Goal: Register for event/course

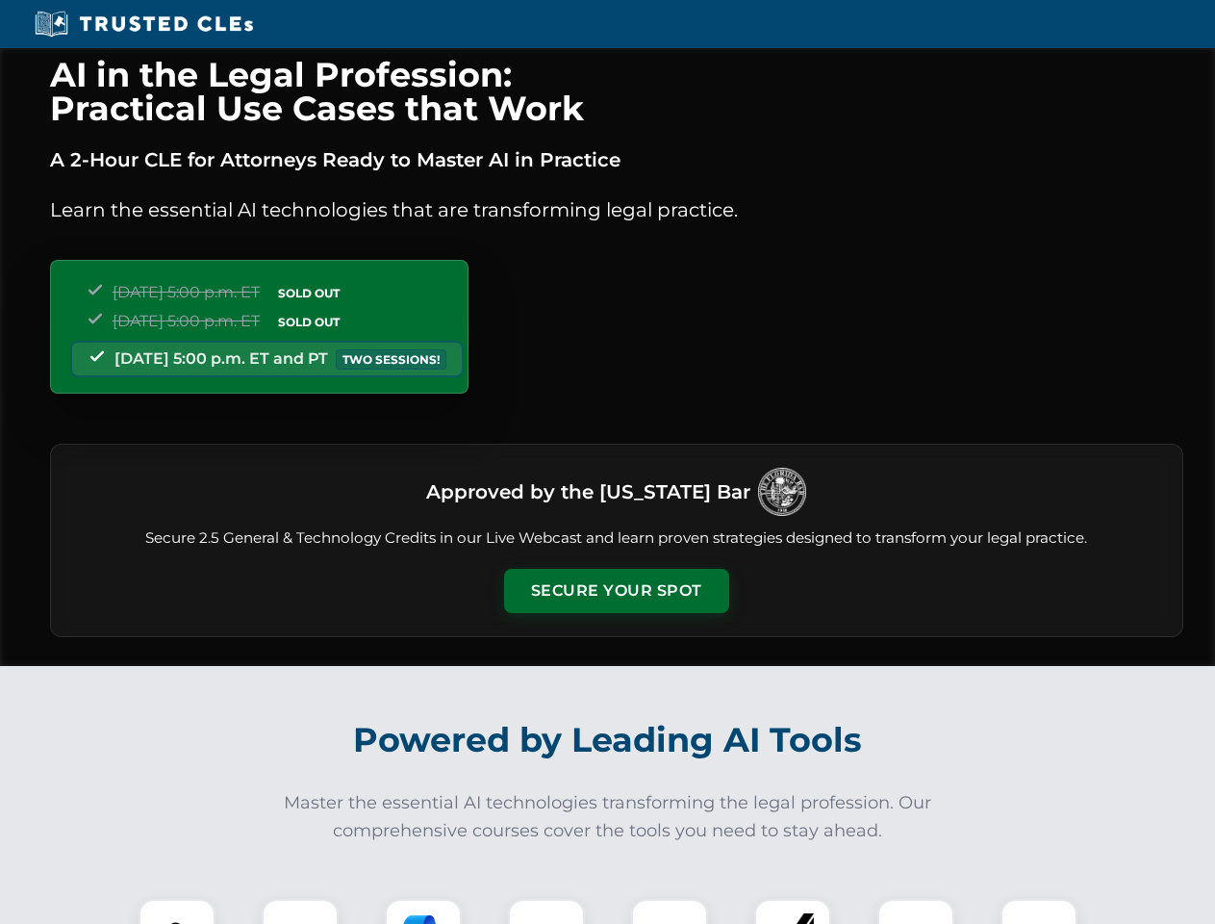
click at [616, 591] on button "Secure Your Spot" at bounding box center [616, 591] width 225 height 44
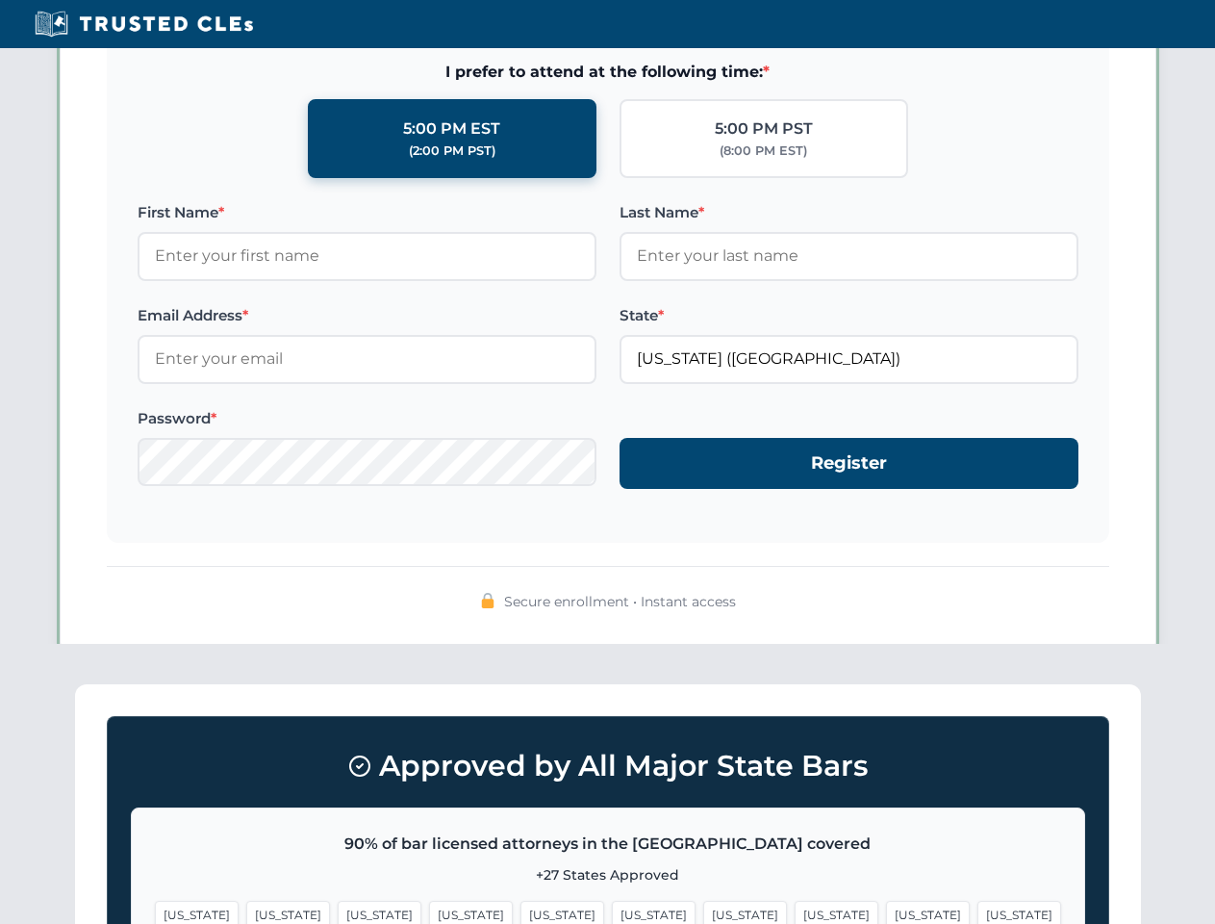
click at [612, 911] on span "[US_STATE]" at bounding box center [654, 915] width 84 height 28
click at [703, 911] on span "[US_STATE]" at bounding box center [745, 915] width 84 height 28
click at [886, 911] on span "[US_STATE]" at bounding box center [928, 915] width 84 height 28
